Goal: Navigation & Orientation: Find specific page/section

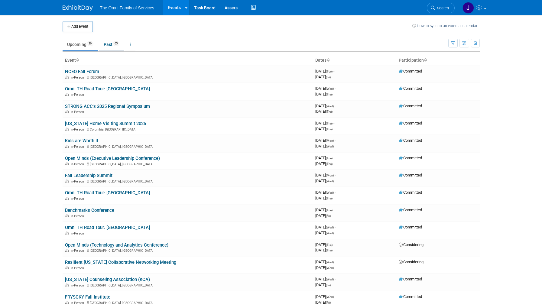
click at [112, 45] on link "Past 65" at bounding box center [111, 44] width 25 height 11
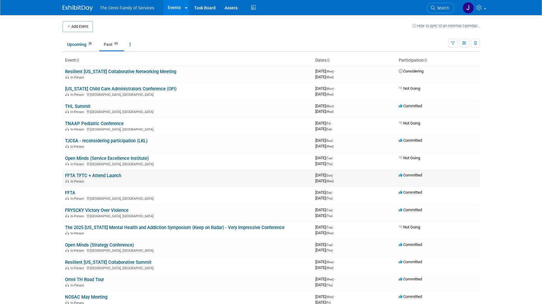
click at [106, 177] on link "FFTA TFTC + Attend Launch" at bounding box center [93, 175] width 56 height 5
click at [71, 192] on link "FFTA" at bounding box center [70, 192] width 10 height 5
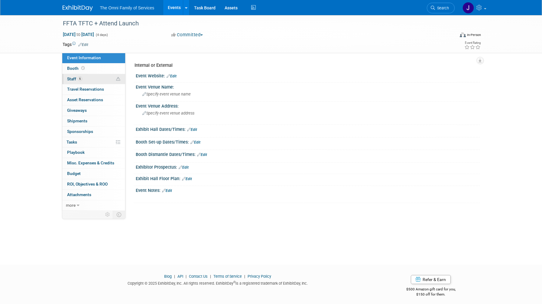
click at [73, 81] on span "Staff 6" at bounding box center [74, 78] width 15 height 5
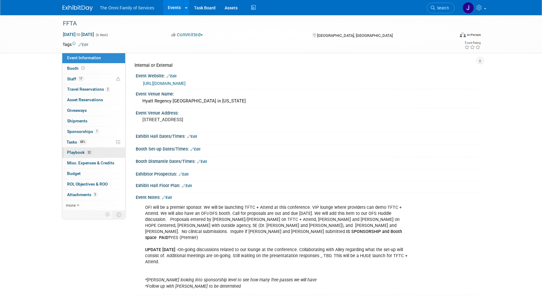
click at [73, 152] on span "Playbook 52" at bounding box center [79, 152] width 25 height 5
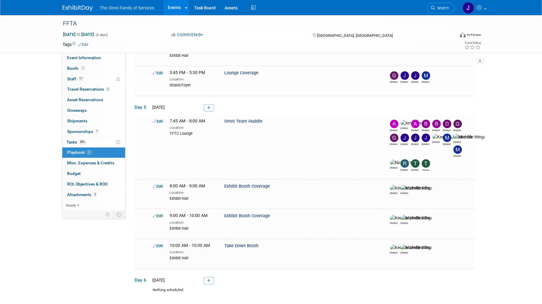
scroll to position [1674, 0]
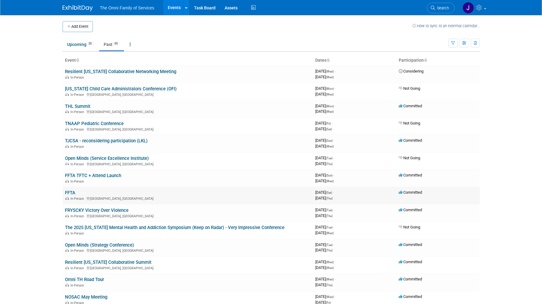
click at [70, 192] on link "FFTA" at bounding box center [70, 192] width 10 height 5
